Goal: Task Accomplishment & Management: Manage account settings

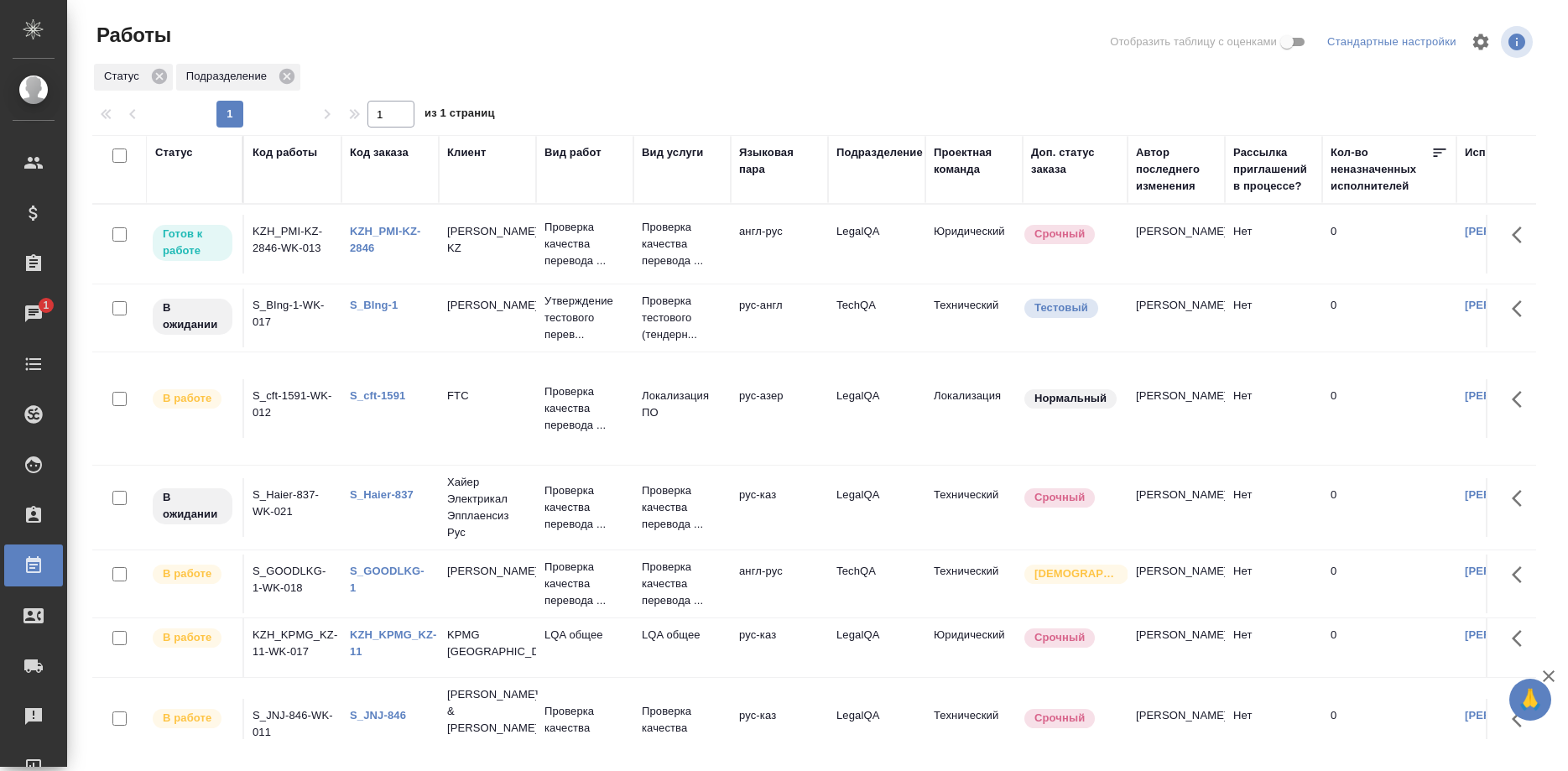
click at [370, 395] on link "S_cft-1591" at bounding box center [377, 395] width 56 height 12
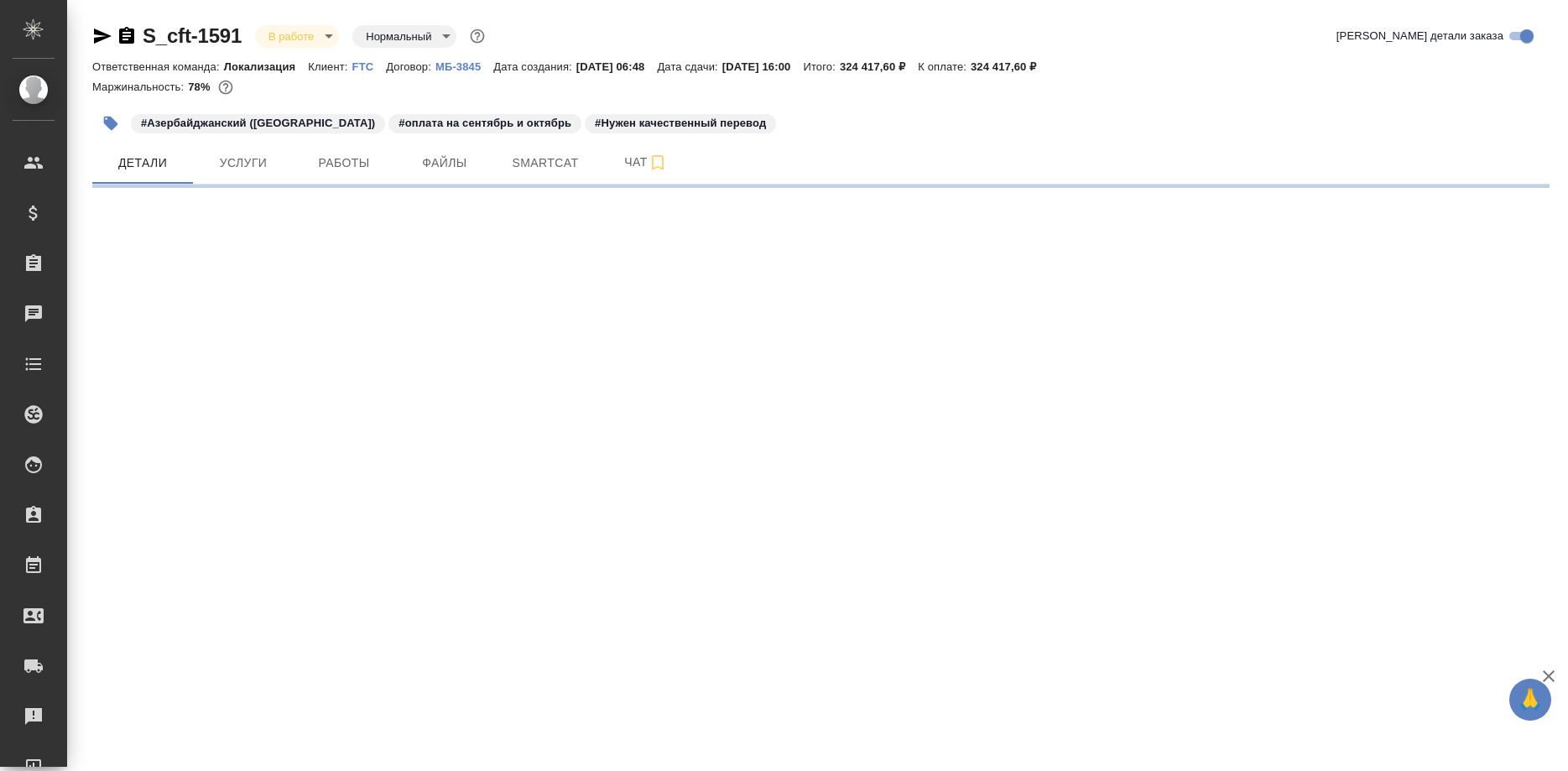
select select "RU"
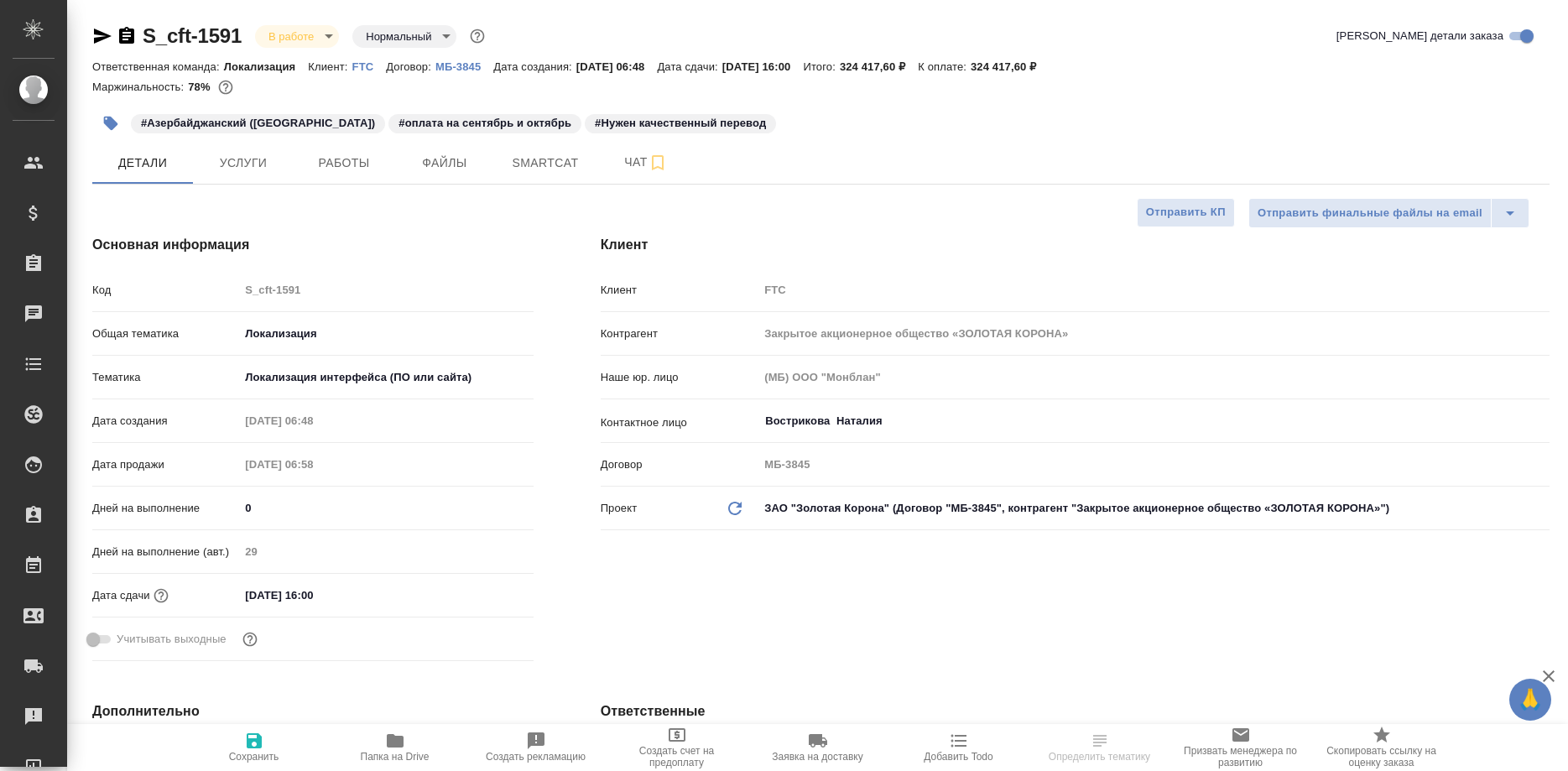
type textarea "x"
type input "[PERSON_NAME]"
type input "Сеитов Павел"
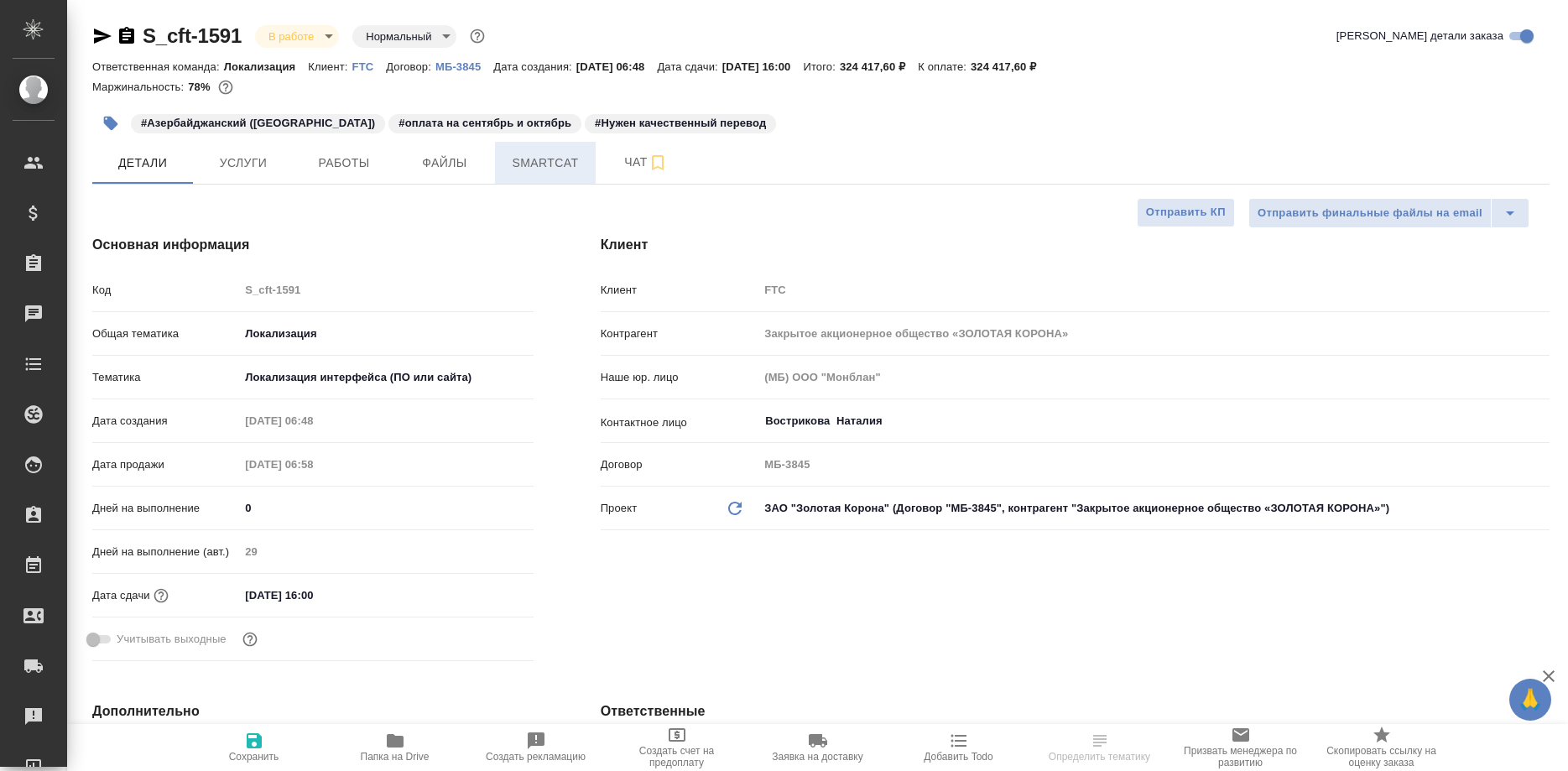
click at [537, 161] on span "Smartcat" at bounding box center [546, 163] width 81 height 21
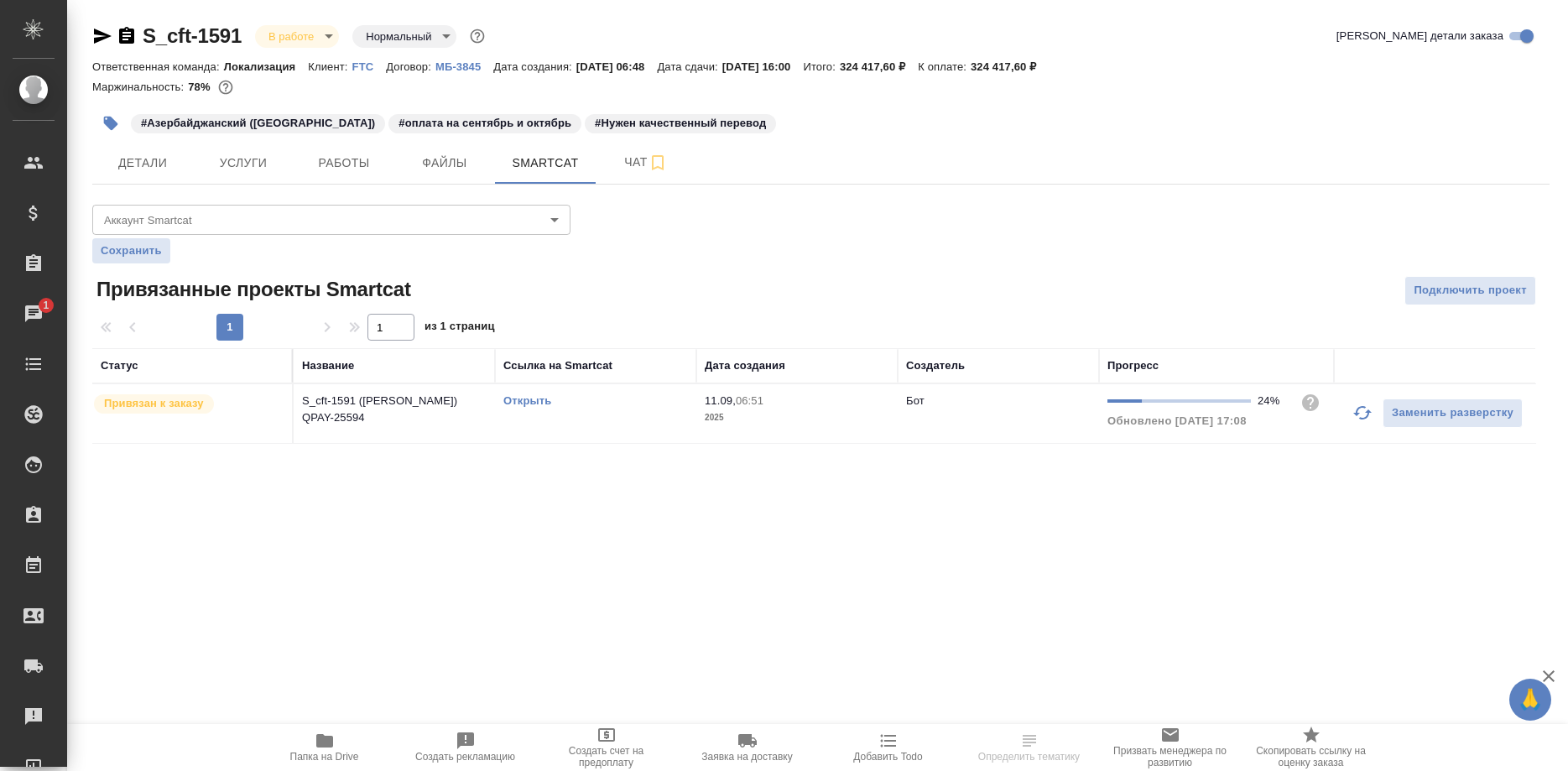
click at [514, 398] on link "Открыть" at bounding box center [527, 400] width 48 height 12
click at [499, 400] on td "Открыть" at bounding box center [596, 413] width 201 height 58
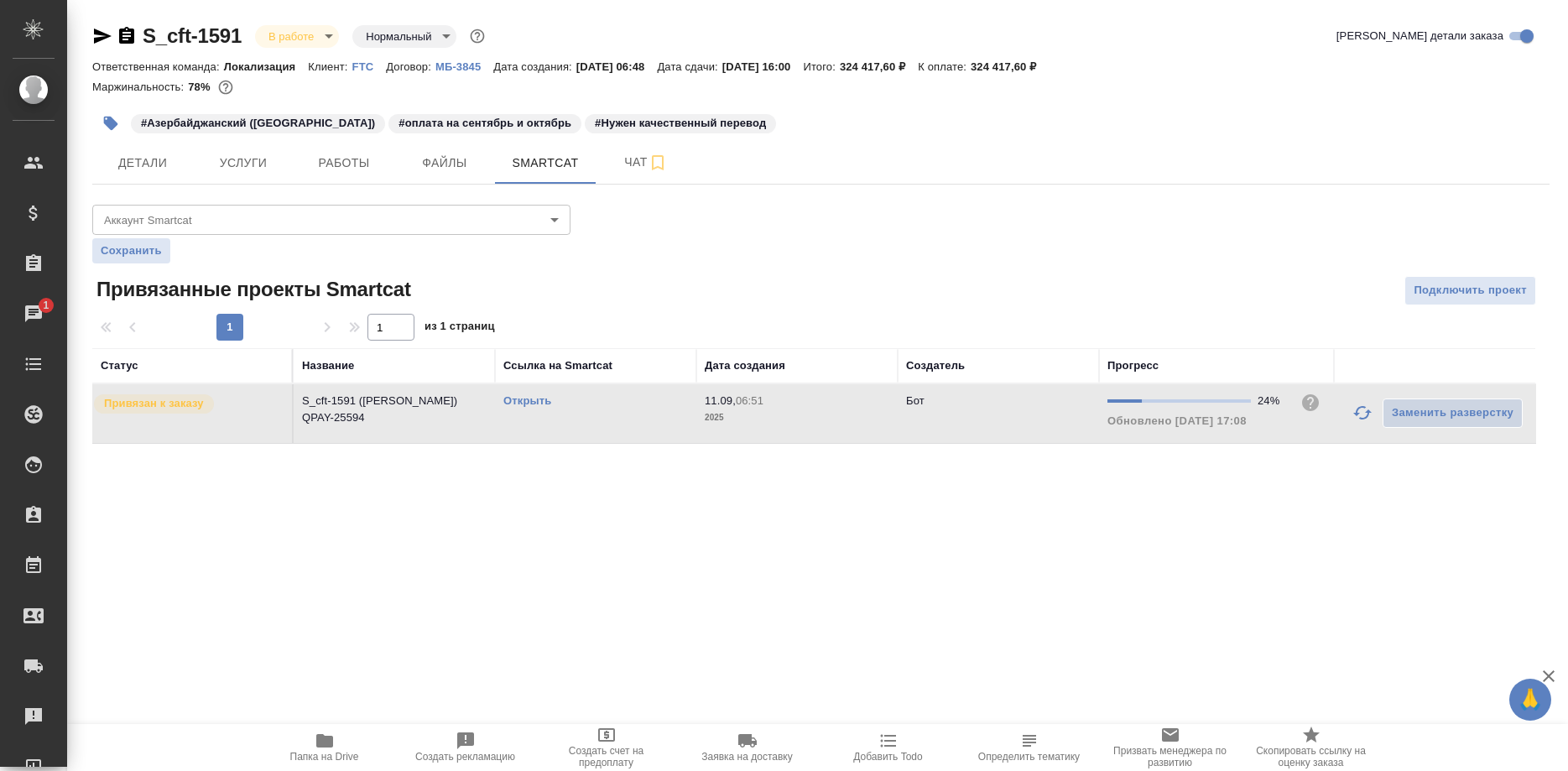
click at [533, 401] on link "Открыть" at bounding box center [527, 400] width 48 height 12
